Goal: Task Accomplishment & Management: Use online tool/utility

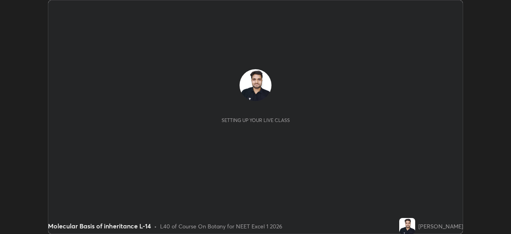
scroll to position [234, 511]
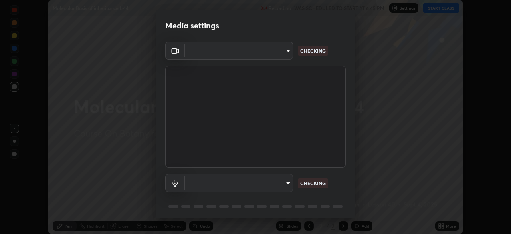
type input "fec30703c8e22cf69a8f77a224c2d994de0da897dc859dbf546555d8622b01d3"
type input "e00e8252218796449d4b4b95269c99f0f4208dd188e5158ba6eefbf4b0617680"
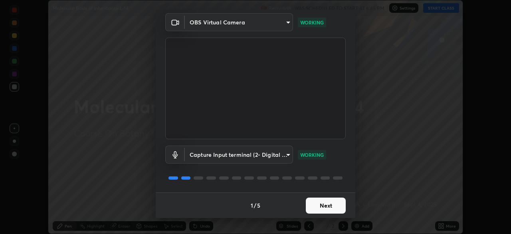
click at [312, 202] on button "Next" at bounding box center [326, 205] width 40 height 16
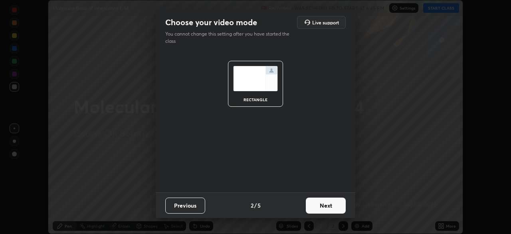
click at [317, 204] on button "Next" at bounding box center [326, 205] width 40 height 16
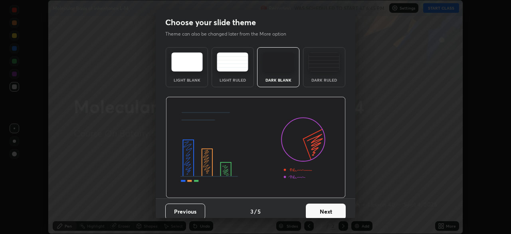
click at [316, 208] on button "Next" at bounding box center [326, 211] width 40 height 16
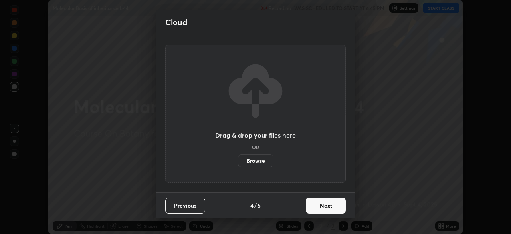
click at [314, 204] on button "Next" at bounding box center [326, 205] width 40 height 16
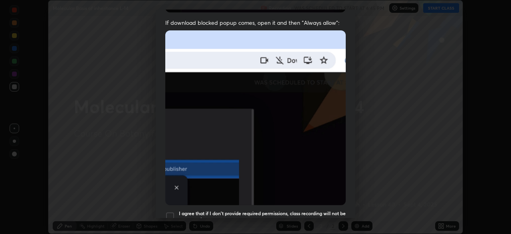
scroll to position [170, 0]
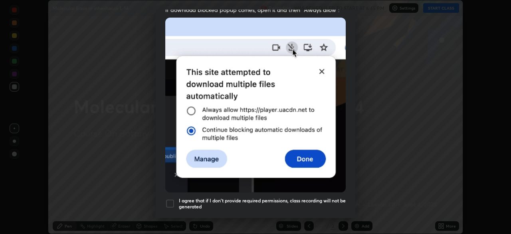
click at [219, 197] on h5 "I agree that if I don't provide required permissions, class recording will not …" at bounding box center [262, 203] width 167 height 12
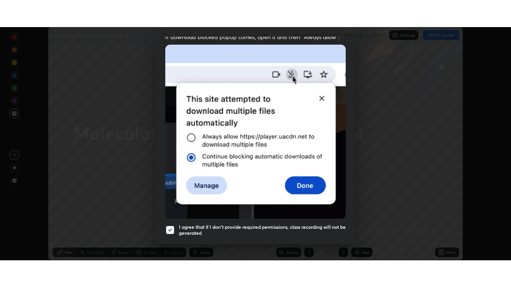
scroll to position [191, 0]
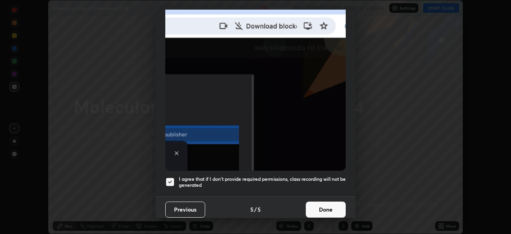
click at [314, 206] on button "Done" at bounding box center [326, 209] width 40 height 16
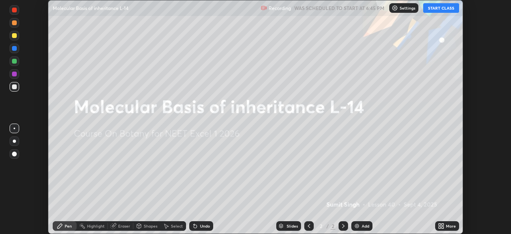
click at [442, 224] on icon at bounding box center [443, 224] width 2 height 2
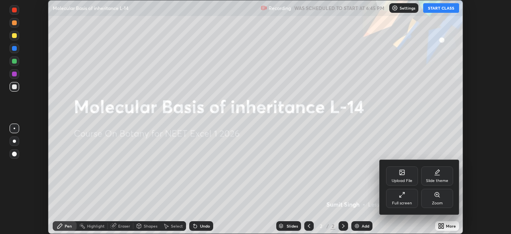
click at [402, 200] on div "Full screen" at bounding box center [402, 197] width 32 height 19
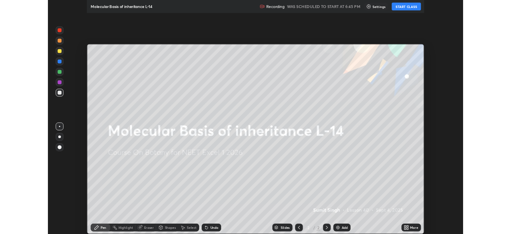
scroll to position [287, 511]
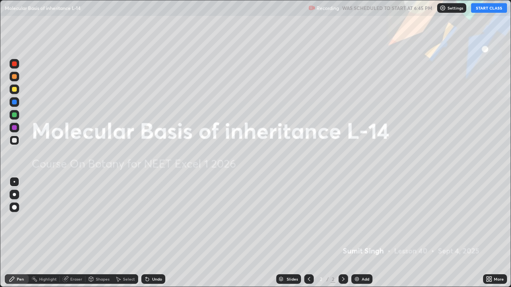
click at [360, 233] on div "Add" at bounding box center [361, 280] width 21 height 10
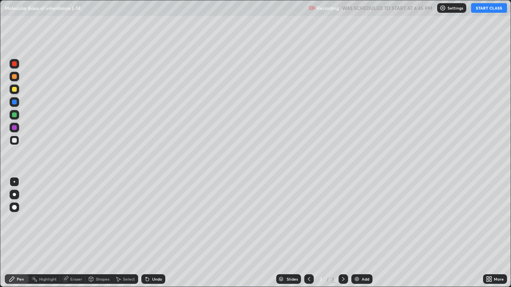
click at [480, 9] on button "START CLASS" at bounding box center [489, 8] width 36 height 10
click at [16, 91] on div at bounding box center [14, 89] width 5 height 5
click at [150, 233] on div "Undo" at bounding box center [153, 280] width 24 height 10
click at [16, 195] on div at bounding box center [14, 194] width 3 height 3
click at [16, 139] on div at bounding box center [14, 140] width 5 height 5
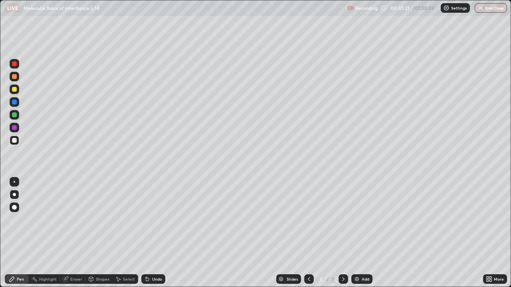
click at [150, 233] on div "Undo" at bounding box center [153, 280] width 24 height 10
click at [152, 233] on div "Undo" at bounding box center [157, 279] width 10 height 4
click at [153, 233] on div "Undo" at bounding box center [157, 279] width 10 height 4
click at [154, 233] on div "Undo" at bounding box center [153, 280] width 24 height 10
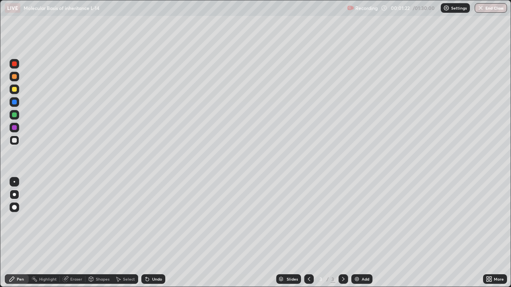
click at [150, 233] on div "Undo" at bounding box center [153, 280] width 24 height 10
click at [18, 116] on div at bounding box center [15, 115] width 10 height 10
click at [14, 141] on div at bounding box center [14, 140] width 5 height 5
click at [14, 128] on div at bounding box center [14, 127] width 5 height 5
click at [16, 140] on div at bounding box center [14, 140] width 5 height 5
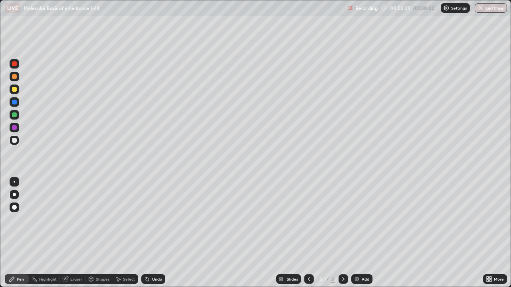
click at [16, 115] on div at bounding box center [14, 115] width 5 height 5
click at [16, 90] on div at bounding box center [14, 89] width 5 height 5
click at [15, 103] on div at bounding box center [14, 102] width 5 height 5
click at [16, 77] on div at bounding box center [14, 76] width 5 height 5
click at [152, 233] on div "Undo" at bounding box center [157, 279] width 10 height 4
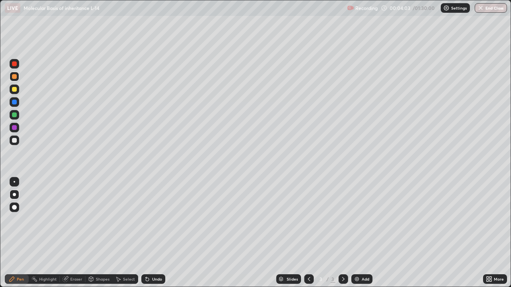
click at [150, 233] on div "Undo" at bounding box center [153, 280] width 24 height 10
click at [149, 233] on icon at bounding box center [147, 279] width 6 height 6
click at [146, 233] on icon at bounding box center [146, 277] width 1 height 1
click at [152, 233] on div "Undo" at bounding box center [153, 280] width 24 height 10
click at [149, 233] on div "Undo" at bounding box center [153, 280] width 24 height 10
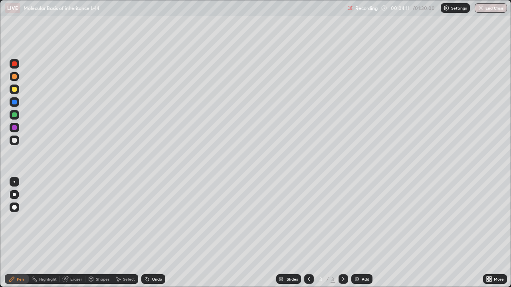
click at [153, 233] on div "Undo" at bounding box center [153, 280] width 24 height 10
click at [15, 116] on div at bounding box center [14, 115] width 5 height 5
click at [154, 233] on div "Undo" at bounding box center [153, 280] width 24 height 10
click at [152, 233] on div "Undo" at bounding box center [157, 279] width 10 height 4
click at [18, 77] on div at bounding box center [15, 77] width 10 height 10
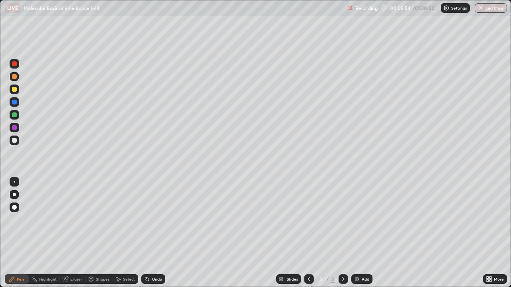
click at [16, 114] on div at bounding box center [14, 115] width 5 height 5
click at [14, 77] on div at bounding box center [14, 76] width 5 height 5
click at [19, 114] on div at bounding box center [15, 115] width 10 height 10
click at [152, 233] on div "Undo" at bounding box center [153, 280] width 24 height 10
click at [150, 233] on div "Undo" at bounding box center [153, 280] width 24 height 10
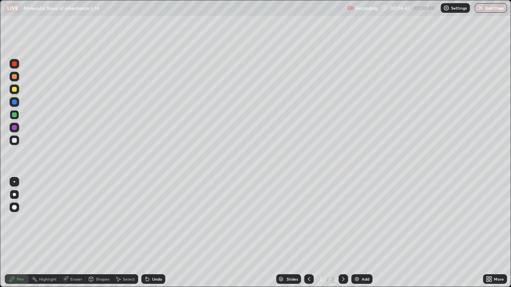
click at [18, 78] on div at bounding box center [15, 77] width 10 height 10
click at [155, 233] on div "Undo" at bounding box center [157, 279] width 10 height 4
click at [152, 233] on div "Undo" at bounding box center [157, 279] width 10 height 4
click at [362, 233] on div "Add" at bounding box center [366, 279] width 8 height 4
click at [308, 233] on icon at bounding box center [309, 279] width 6 height 6
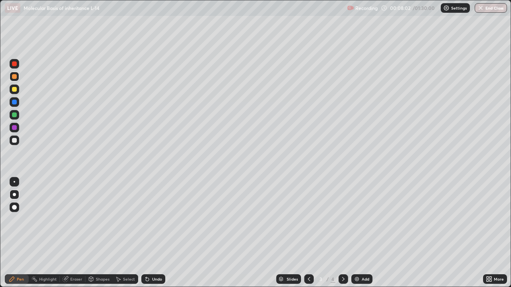
click at [343, 233] on icon at bounding box center [343, 279] width 6 height 6
click at [15, 115] on div at bounding box center [14, 115] width 5 height 5
click at [15, 141] on div at bounding box center [14, 140] width 5 height 5
click at [155, 233] on div "Undo" at bounding box center [157, 279] width 10 height 4
click at [153, 233] on div "Undo" at bounding box center [157, 279] width 10 height 4
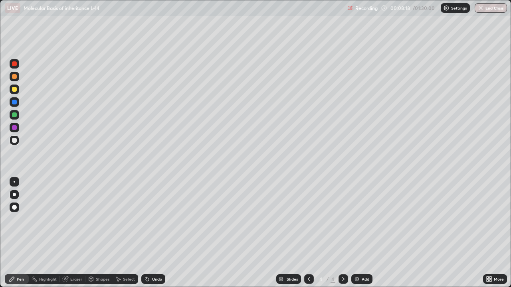
click at [154, 233] on div "Undo" at bounding box center [157, 279] width 10 height 4
click at [155, 233] on div "Undo" at bounding box center [157, 279] width 10 height 4
click at [154, 233] on div "Undo" at bounding box center [157, 279] width 10 height 4
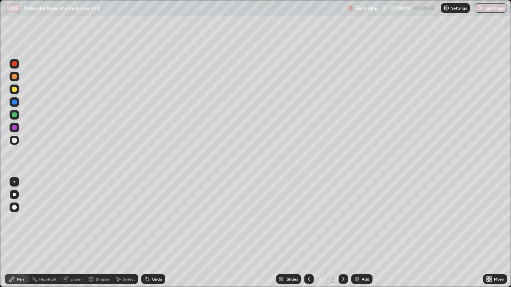
click at [153, 233] on div "Undo" at bounding box center [153, 280] width 24 height 10
click at [152, 233] on div "Undo" at bounding box center [157, 279] width 10 height 4
click at [308, 233] on icon at bounding box center [309, 279] width 6 height 6
click at [127, 233] on div "Select" at bounding box center [129, 279] width 12 height 4
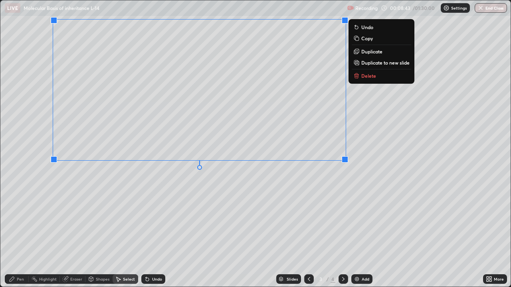
click at [365, 39] on p "Copy" at bounding box center [367, 38] width 12 height 6
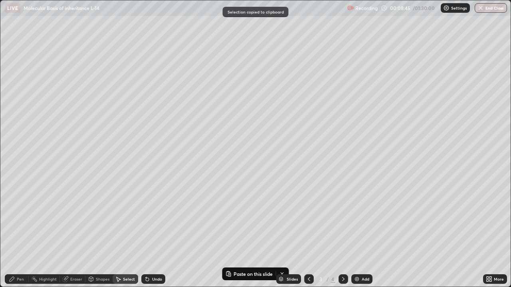
click at [343, 233] on icon at bounding box center [343, 279] width 6 height 6
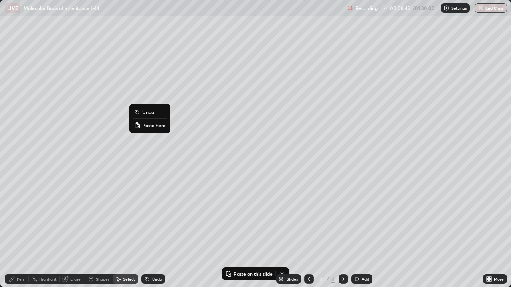
click at [150, 126] on p "Paste here" at bounding box center [154, 125] width 24 height 6
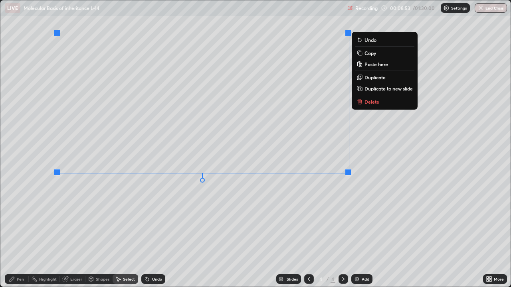
click at [161, 198] on div "0 ° Undo Copy Paste here Duplicate Duplicate to new slide Delete" at bounding box center [255, 143] width 510 height 287
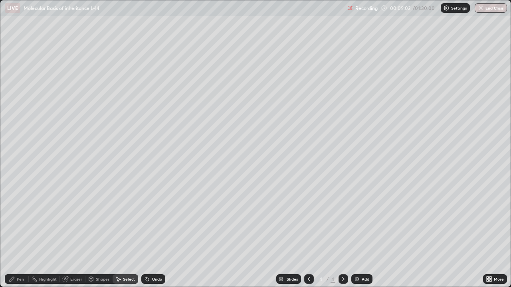
click at [72, 233] on div "Eraser" at bounding box center [76, 279] width 12 height 4
click at [20, 233] on div "Pen" at bounding box center [20, 279] width 7 height 4
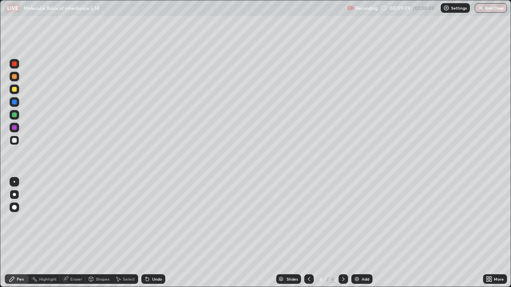
click at [15, 77] on div at bounding box center [14, 76] width 5 height 5
click at [75, 233] on div "Eraser" at bounding box center [76, 279] width 12 height 4
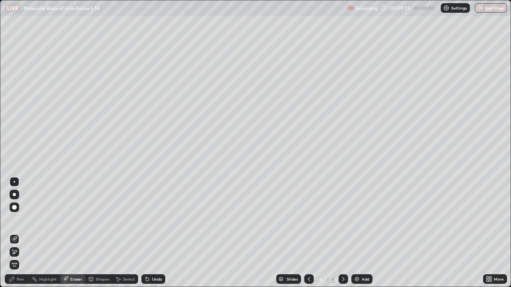
click at [13, 211] on div at bounding box center [15, 208] width 10 height 10
click at [20, 233] on div "Pen" at bounding box center [20, 279] width 7 height 4
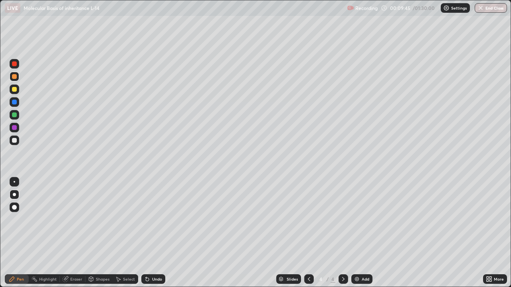
click at [16, 127] on div at bounding box center [14, 127] width 5 height 5
click at [305, 233] on div at bounding box center [309, 280] width 10 height 10
click at [343, 233] on icon at bounding box center [343, 279] width 6 height 6
click at [14, 91] on div at bounding box center [14, 89] width 5 height 5
click at [17, 77] on div at bounding box center [15, 77] width 10 height 10
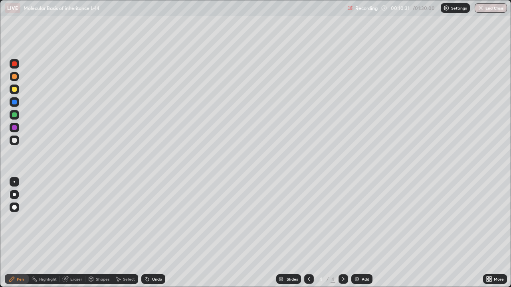
click at [16, 115] on div at bounding box center [14, 115] width 5 height 5
click at [16, 77] on div at bounding box center [14, 76] width 5 height 5
click at [307, 233] on div at bounding box center [309, 280] width 10 height 10
click at [342, 233] on icon at bounding box center [343, 279] width 6 height 6
click at [16, 91] on div at bounding box center [14, 89] width 5 height 5
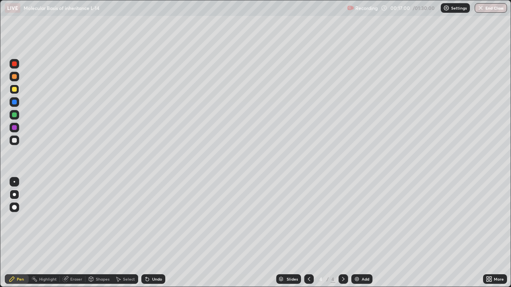
click at [358, 233] on img at bounding box center [357, 279] width 6 height 6
click at [15, 115] on div at bounding box center [14, 115] width 5 height 5
click at [14, 182] on div at bounding box center [15, 182] width 2 height 2
click at [16, 141] on div at bounding box center [14, 140] width 5 height 5
click at [154, 233] on div "Undo" at bounding box center [157, 279] width 10 height 4
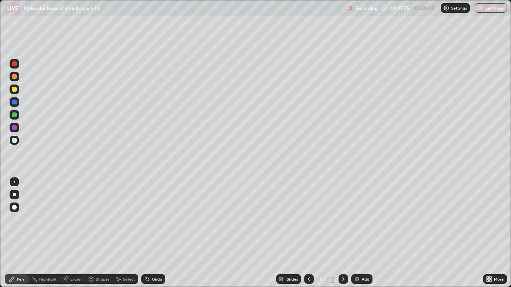
click at [152, 233] on div "Undo" at bounding box center [157, 279] width 10 height 4
click at [14, 89] on div at bounding box center [14, 89] width 5 height 5
click at [15, 139] on div at bounding box center [14, 140] width 5 height 5
click at [151, 233] on div "Undo" at bounding box center [153, 280] width 24 height 10
click at [18, 89] on div at bounding box center [15, 90] width 10 height 10
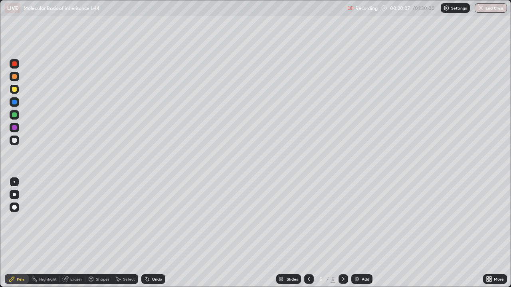
click at [155, 233] on div "Undo" at bounding box center [157, 279] width 10 height 4
click at [157, 233] on div "Undo" at bounding box center [157, 279] width 10 height 4
click at [16, 143] on div at bounding box center [14, 140] width 5 height 5
click at [151, 233] on div "Undo" at bounding box center [153, 280] width 24 height 10
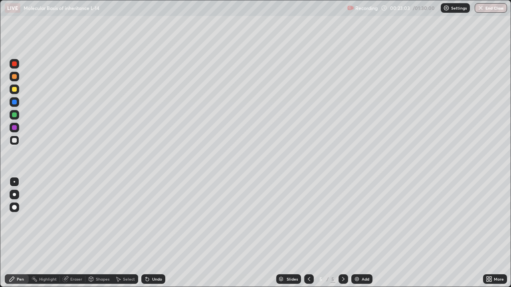
click at [151, 233] on div "Undo" at bounding box center [153, 280] width 24 height 10
click at [73, 233] on div "Eraser" at bounding box center [73, 280] width 26 height 10
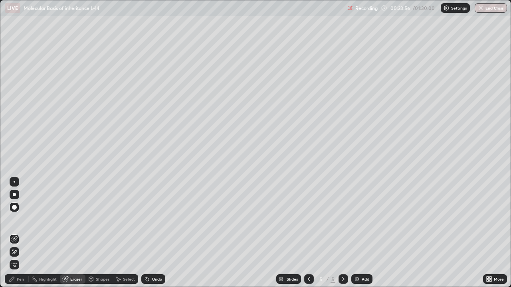
click at [18, 233] on div "Pen" at bounding box center [20, 279] width 7 height 4
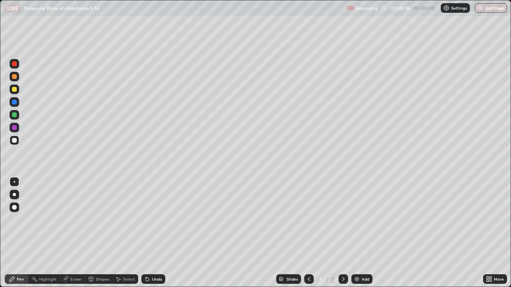
click at [152, 233] on div "Undo" at bounding box center [153, 280] width 24 height 10
click at [153, 233] on div "Undo" at bounding box center [153, 280] width 24 height 10
click at [152, 233] on div "Undo" at bounding box center [153, 280] width 24 height 10
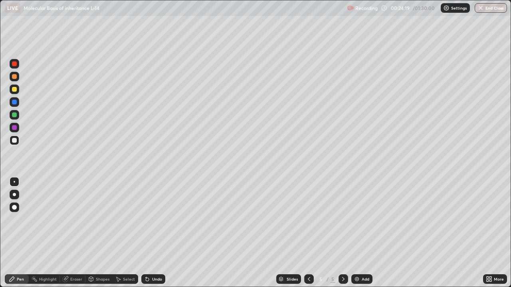
click at [153, 233] on div "Undo" at bounding box center [153, 280] width 24 height 10
click at [153, 233] on div "Undo" at bounding box center [157, 279] width 10 height 4
click at [152, 233] on div "Undo" at bounding box center [157, 279] width 10 height 4
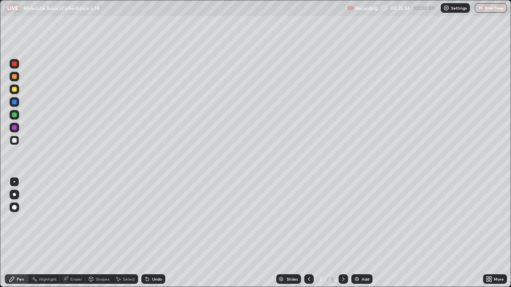
click at [15, 129] on div at bounding box center [14, 127] width 5 height 5
click at [73, 233] on div "Eraser" at bounding box center [76, 279] width 12 height 4
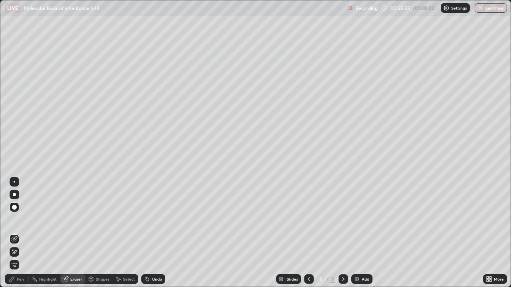
click at [16, 233] on div "Pen" at bounding box center [17, 280] width 24 height 10
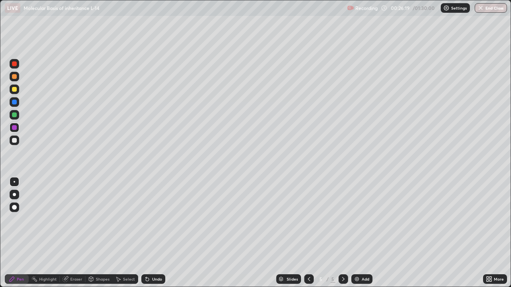
click at [149, 233] on div "Undo" at bounding box center [153, 280] width 24 height 10
click at [148, 233] on div "Undo" at bounding box center [153, 280] width 24 height 10
click at [149, 233] on div "Undo" at bounding box center [153, 280] width 24 height 10
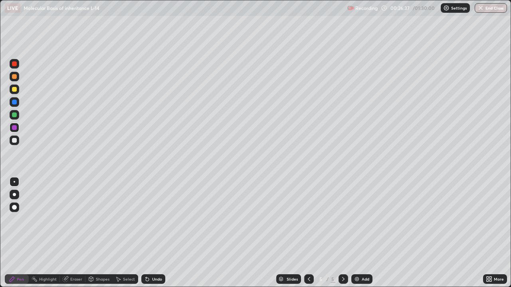
click at [16, 139] on div at bounding box center [14, 140] width 5 height 5
click at [357, 233] on img at bounding box center [357, 279] width 6 height 6
click at [308, 233] on icon at bounding box center [309, 279] width 6 height 6
click at [343, 233] on icon at bounding box center [343, 279] width 6 height 6
click at [14, 90] on div at bounding box center [14, 89] width 5 height 5
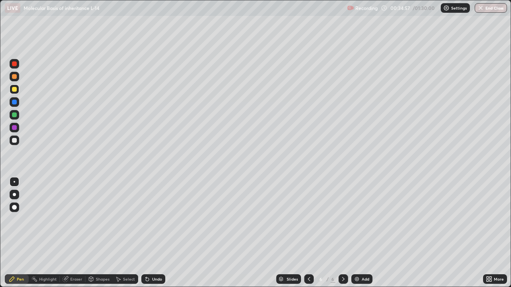
click at [16, 140] on div at bounding box center [14, 140] width 5 height 5
click at [146, 233] on icon at bounding box center [147, 279] width 3 height 3
click at [146, 233] on icon at bounding box center [146, 277] width 1 height 1
click at [150, 233] on div "Undo" at bounding box center [153, 280] width 24 height 10
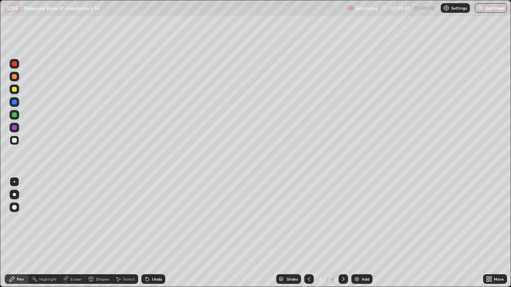
click at [149, 233] on icon at bounding box center [147, 279] width 6 height 6
click at [147, 233] on div "Undo" at bounding box center [153, 280] width 24 height 10
click at [146, 233] on icon at bounding box center [146, 277] width 1 height 1
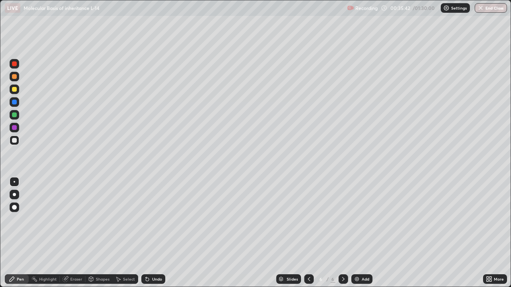
click at [144, 233] on icon at bounding box center [147, 279] width 6 height 6
click at [143, 233] on div "Undo" at bounding box center [153, 280] width 24 height 10
click at [155, 233] on div "Undo" at bounding box center [157, 279] width 10 height 4
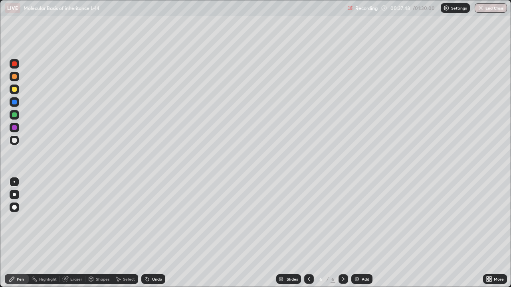
click at [150, 233] on div "Undo" at bounding box center [153, 280] width 24 height 10
click at [156, 233] on div "Undo" at bounding box center [157, 279] width 10 height 4
click at [157, 233] on div "Undo" at bounding box center [157, 279] width 10 height 4
click at [158, 233] on div "Undo" at bounding box center [157, 279] width 10 height 4
click at [155, 233] on div "Undo" at bounding box center [157, 279] width 10 height 4
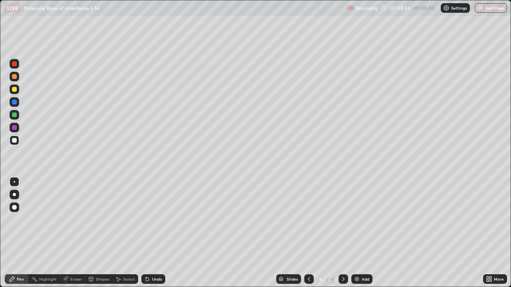
click at [155, 233] on div "Undo" at bounding box center [157, 279] width 10 height 4
click at [154, 233] on div "Undo" at bounding box center [157, 279] width 10 height 4
click at [158, 233] on div "Undo" at bounding box center [157, 279] width 10 height 4
click at [159, 233] on div "Undo" at bounding box center [157, 279] width 10 height 4
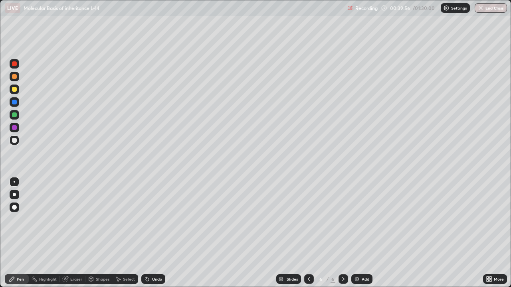
click at [16, 115] on div at bounding box center [14, 115] width 5 height 5
click at [157, 233] on div "Undo" at bounding box center [157, 279] width 10 height 4
click at [16, 139] on div at bounding box center [14, 140] width 5 height 5
click at [149, 233] on icon at bounding box center [147, 279] width 6 height 6
click at [152, 233] on div "Undo" at bounding box center [153, 280] width 24 height 10
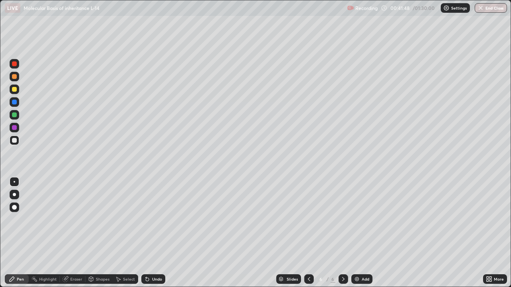
click at [15, 113] on div at bounding box center [14, 115] width 5 height 5
click at [362, 233] on div "Add" at bounding box center [366, 279] width 8 height 4
click at [16, 198] on div at bounding box center [15, 195] width 10 height 10
click at [14, 142] on div at bounding box center [14, 140] width 5 height 5
click at [74, 233] on div "Eraser" at bounding box center [76, 279] width 12 height 4
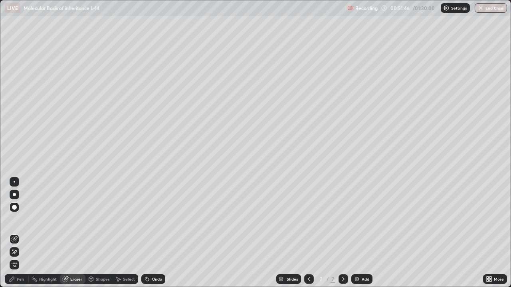
click at [19, 233] on div "Pen" at bounding box center [20, 279] width 7 height 4
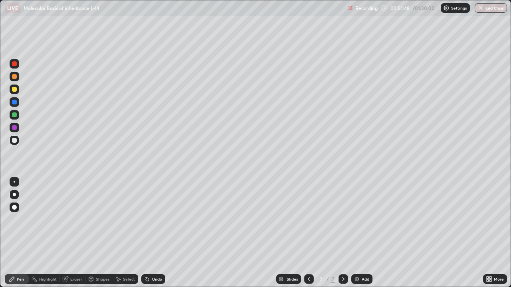
click at [14, 88] on div at bounding box center [14, 89] width 5 height 5
click at [154, 233] on div "Undo" at bounding box center [157, 279] width 10 height 4
click at [152, 233] on div "Undo" at bounding box center [157, 279] width 10 height 4
click at [151, 233] on div "Undo" at bounding box center [153, 280] width 24 height 10
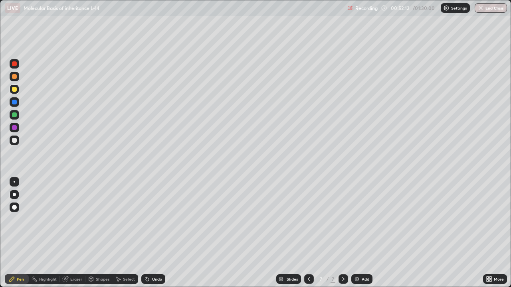
click at [149, 233] on div "Undo" at bounding box center [153, 280] width 24 height 10
click at [146, 233] on icon at bounding box center [146, 277] width 1 height 1
click at [147, 233] on icon at bounding box center [147, 279] width 6 height 6
click at [147, 233] on div "Undo" at bounding box center [153, 280] width 24 height 10
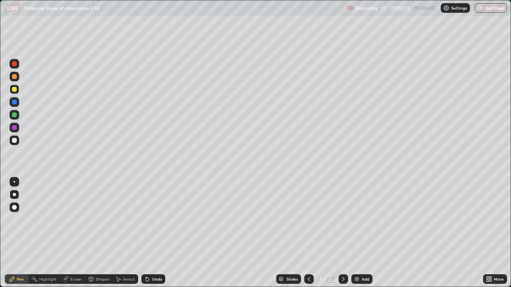
click at [147, 233] on div "Undo" at bounding box center [153, 280] width 24 height 10
click at [149, 233] on div "Undo" at bounding box center [153, 280] width 24 height 10
click at [148, 233] on div "Undo" at bounding box center [153, 280] width 24 height 10
click at [148, 233] on div "Undo" at bounding box center [151, 279] width 27 height 16
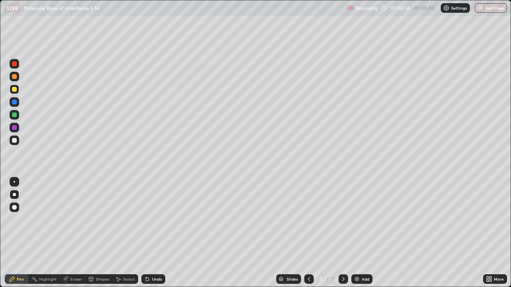
click at [146, 233] on div "Undo" at bounding box center [151, 279] width 27 height 16
click at [145, 233] on div "Undo" at bounding box center [151, 279] width 27 height 16
click at [144, 233] on div "Undo" at bounding box center [151, 279] width 27 height 16
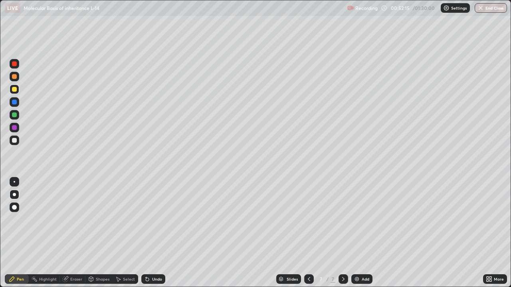
click at [143, 233] on div "Undo" at bounding box center [151, 279] width 27 height 16
click at [142, 233] on div "Undo" at bounding box center [151, 279] width 27 height 16
click at [141, 233] on div "Undo" at bounding box center [151, 279] width 27 height 16
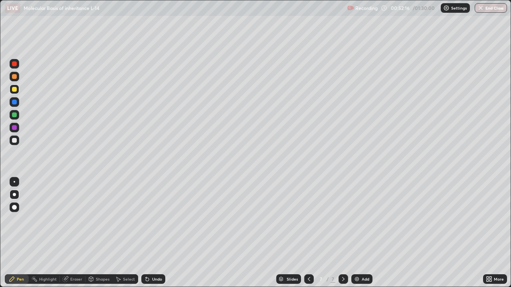
click at [141, 233] on div "Undo" at bounding box center [151, 279] width 27 height 16
click at [140, 233] on div "Undo" at bounding box center [151, 279] width 27 height 16
click at [135, 233] on div "Select" at bounding box center [126, 279] width 26 height 16
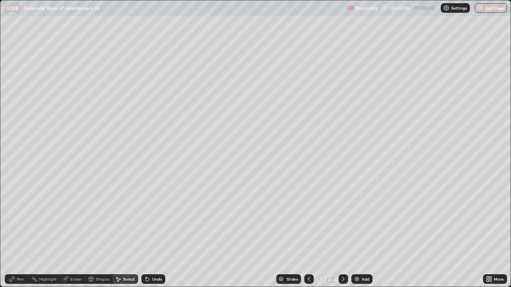
click at [134, 233] on div "Select" at bounding box center [126, 279] width 26 height 16
click at [150, 233] on div "Undo" at bounding box center [153, 280] width 24 height 10
click at [152, 233] on div "Undo" at bounding box center [157, 279] width 10 height 4
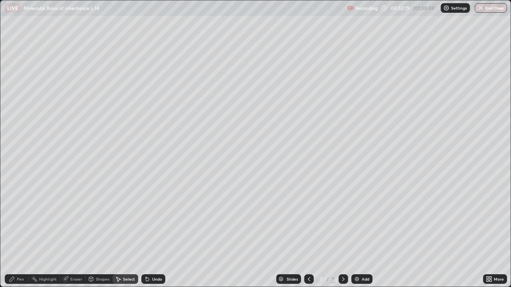
click at [152, 233] on div "Undo" at bounding box center [157, 279] width 10 height 4
click at [14, 233] on icon at bounding box center [12, 279] width 5 height 5
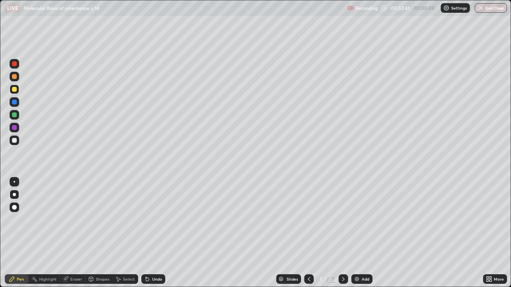
click at [154, 233] on div "Undo" at bounding box center [153, 280] width 24 height 10
click at [155, 233] on div "Undo" at bounding box center [153, 280] width 24 height 10
click at [15, 78] on div at bounding box center [14, 76] width 5 height 5
click at [15, 91] on div at bounding box center [14, 89] width 5 height 5
click at [16, 140] on div at bounding box center [14, 140] width 5 height 5
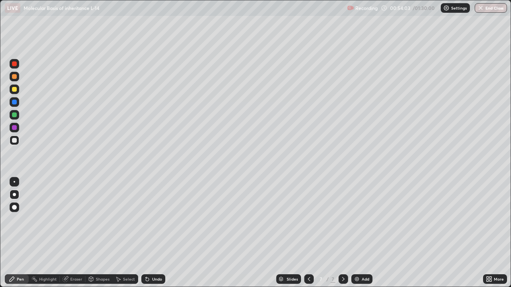
click at [152, 233] on div "Undo" at bounding box center [153, 280] width 24 height 10
click at [158, 233] on div "Undo" at bounding box center [157, 279] width 10 height 4
click at [157, 233] on div "Undo" at bounding box center [157, 279] width 10 height 4
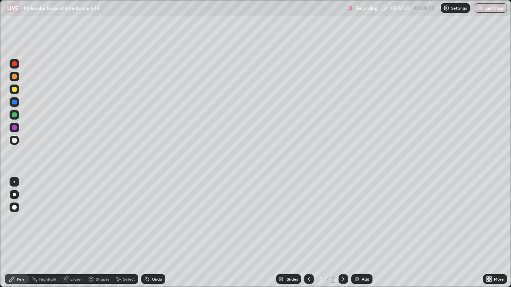
click at [156, 233] on div "Undo" at bounding box center [157, 279] width 10 height 4
click at [157, 233] on div "Undo" at bounding box center [157, 279] width 10 height 4
click at [156, 233] on div "Undo" at bounding box center [157, 279] width 10 height 4
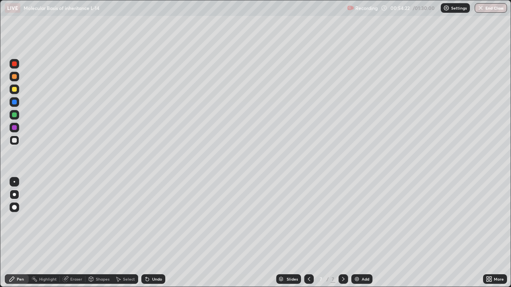
click at [156, 233] on div "Undo" at bounding box center [157, 279] width 10 height 4
click at [155, 233] on div "Undo" at bounding box center [157, 279] width 10 height 4
click at [154, 233] on div "Undo" at bounding box center [157, 279] width 10 height 4
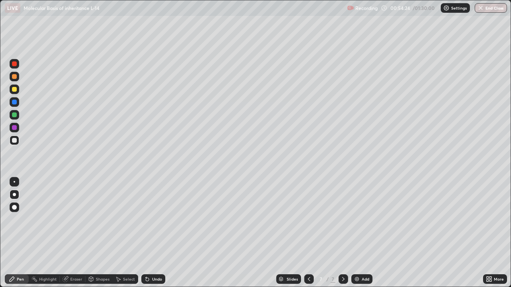
click at [153, 233] on div "Undo" at bounding box center [157, 279] width 10 height 4
click at [152, 233] on div "Undo" at bounding box center [157, 279] width 10 height 4
click at [151, 233] on div "Undo" at bounding box center [153, 280] width 24 height 10
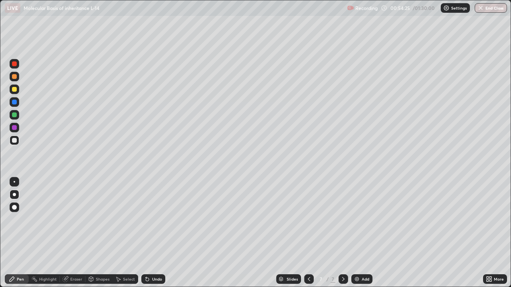
click at [151, 233] on div "Undo" at bounding box center [153, 280] width 24 height 10
click at [150, 233] on div "Undo" at bounding box center [153, 280] width 24 height 10
click at [16, 115] on div at bounding box center [14, 115] width 5 height 5
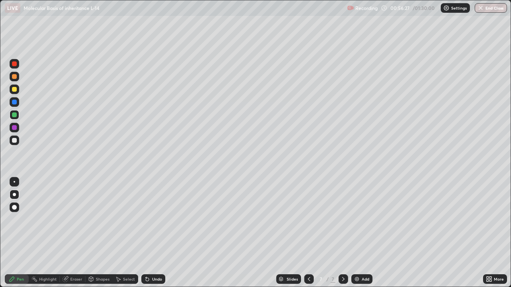
click at [14, 141] on div at bounding box center [14, 140] width 5 height 5
click at [16, 90] on div at bounding box center [14, 89] width 5 height 5
click at [13, 140] on div at bounding box center [14, 140] width 5 height 5
click at [355, 233] on img at bounding box center [357, 279] width 6 height 6
click at [16, 115] on div at bounding box center [14, 115] width 5 height 5
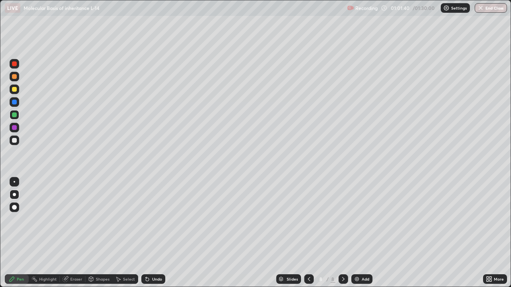
click at [13, 65] on div at bounding box center [14, 63] width 5 height 5
click at [14, 89] on div at bounding box center [14, 89] width 5 height 5
click at [149, 233] on icon at bounding box center [147, 279] width 6 height 6
click at [16, 89] on div at bounding box center [14, 89] width 5 height 5
click at [15, 76] on div at bounding box center [14, 76] width 5 height 5
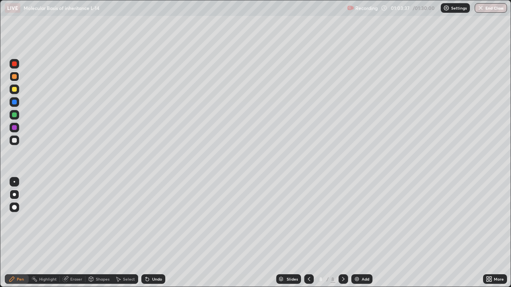
click at [149, 233] on icon at bounding box center [147, 279] width 6 height 6
click at [15, 91] on div at bounding box center [14, 89] width 5 height 5
click at [154, 233] on div "Undo" at bounding box center [157, 279] width 10 height 4
click at [490, 233] on icon at bounding box center [490, 278] width 2 height 2
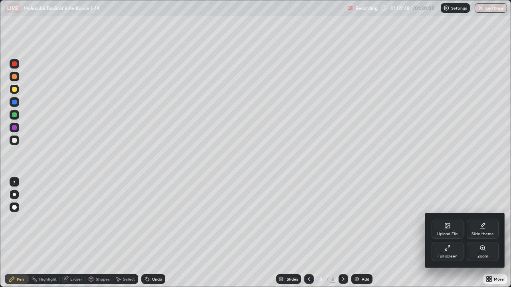
click at [450, 233] on icon at bounding box center [447, 248] width 6 height 6
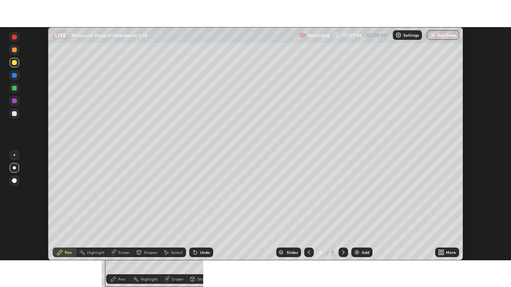
scroll to position [39689, 39411]
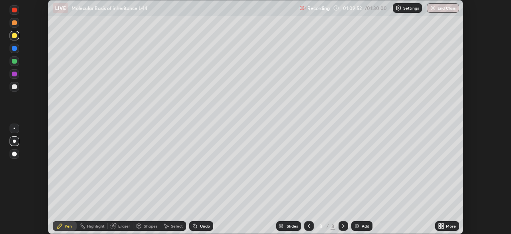
click at [442, 224] on icon at bounding box center [443, 224] width 2 height 2
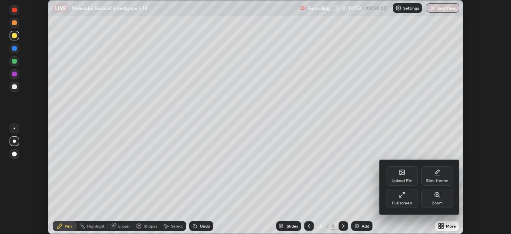
click at [407, 198] on div "Full screen" at bounding box center [402, 197] width 32 height 19
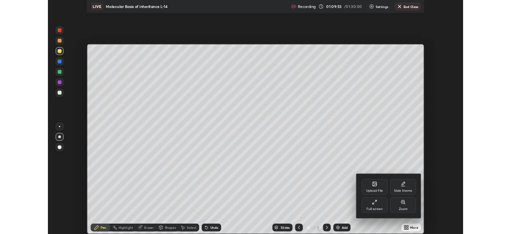
scroll to position [287, 511]
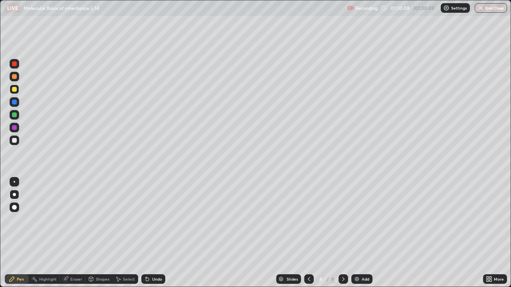
click at [358, 233] on img at bounding box center [357, 279] width 6 height 6
click at [16, 77] on div at bounding box center [14, 76] width 5 height 5
click at [156, 233] on div "Undo" at bounding box center [153, 280] width 24 height 10
click at [153, 233] on div "Undo" at bounding box center [157, 279] width 10 height 4
click at [14, 127] on div at bounding box center [14, 127] width 5 height 5
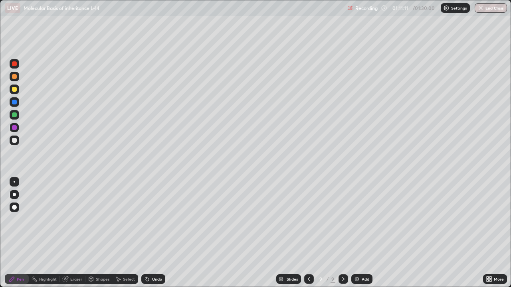
click at [13, 91] on div at bounding box center [14, 89] width 5 height 5
click at [150, 233] on div "Undo" at bounding box center [153, 280] width 24 height 10
click at [149, 233] on div "Undo" at bounding box center [153, 280] width 24 height 10
click at [15, 141] on div at bounding box center [14, 140] width 5 height 5
click at [14, 89] on div at bounding box center [14, 89] width 5 height 5
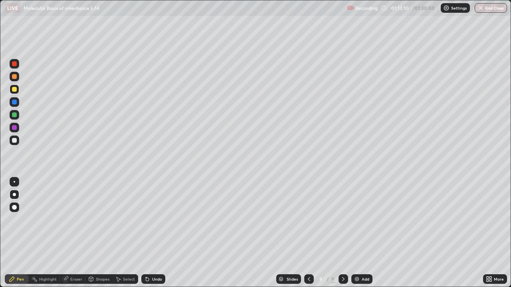
click at [14, 113] on div at bounding box center [14, 115] width 5 height 5
click at [15, 115] on div at bounding box center [14, 115] width 5 height 5
click at [16, 91] on div at bounding box center [14, 89] width 5 height 5
click at [15, 78] on div at bounding box center [14, 76] width 5 height 5
click at [15, 117] on div at bounding box center [14, 115] width 5 height 5
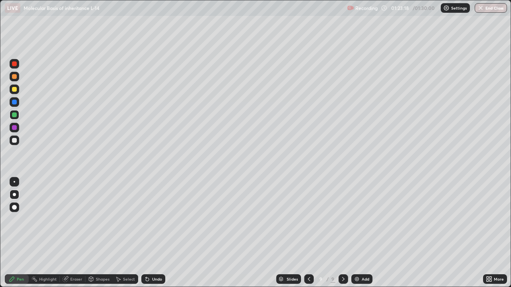
click at [498, 10] on button "End Class" at bounding box center [491, 8] width 32 height 10
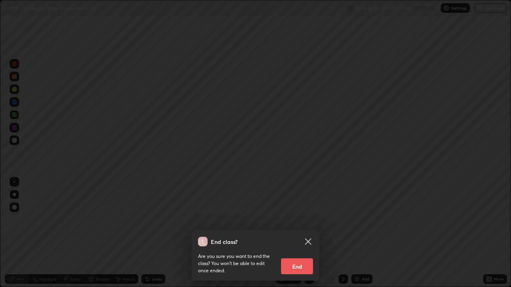
click at [361, 199] on div "End class? Are you sure you want to end the class? You won’t be able to edit on…" at bounding box center [255, 143] width 511 height 287
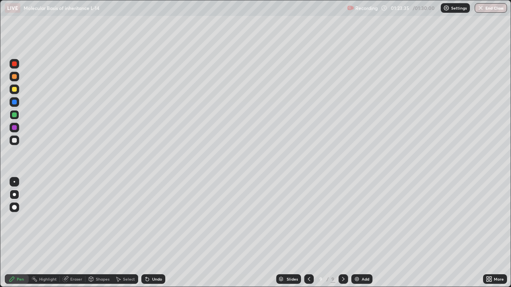
click at [494, 10] on button "End Class" at bounding box center [491, 8] width 32 height 10
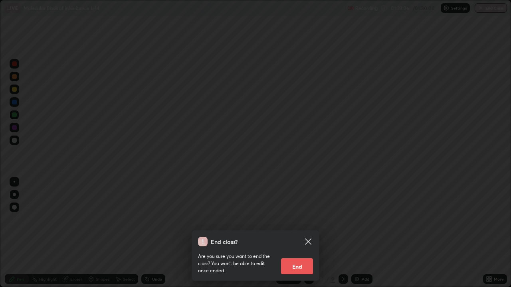
click at [306, 233] on button "End" at bounding box center [297, 267] width 32 height 16
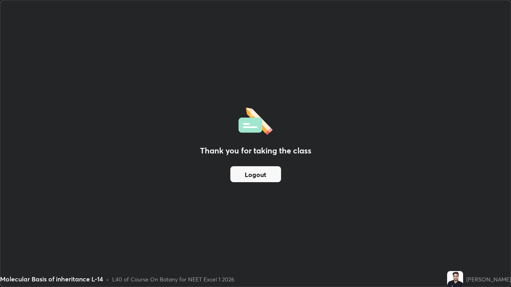
click at [265, 179] on button "Logout" at bounding box center [255, 174] width 51 height 16
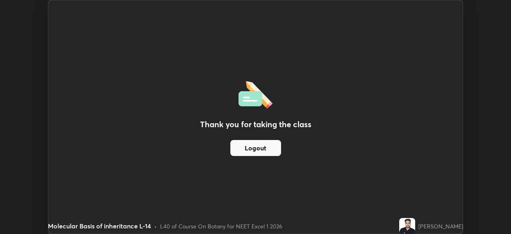
scroll to position [39689, 39411]
